Goal: Check status: Check status

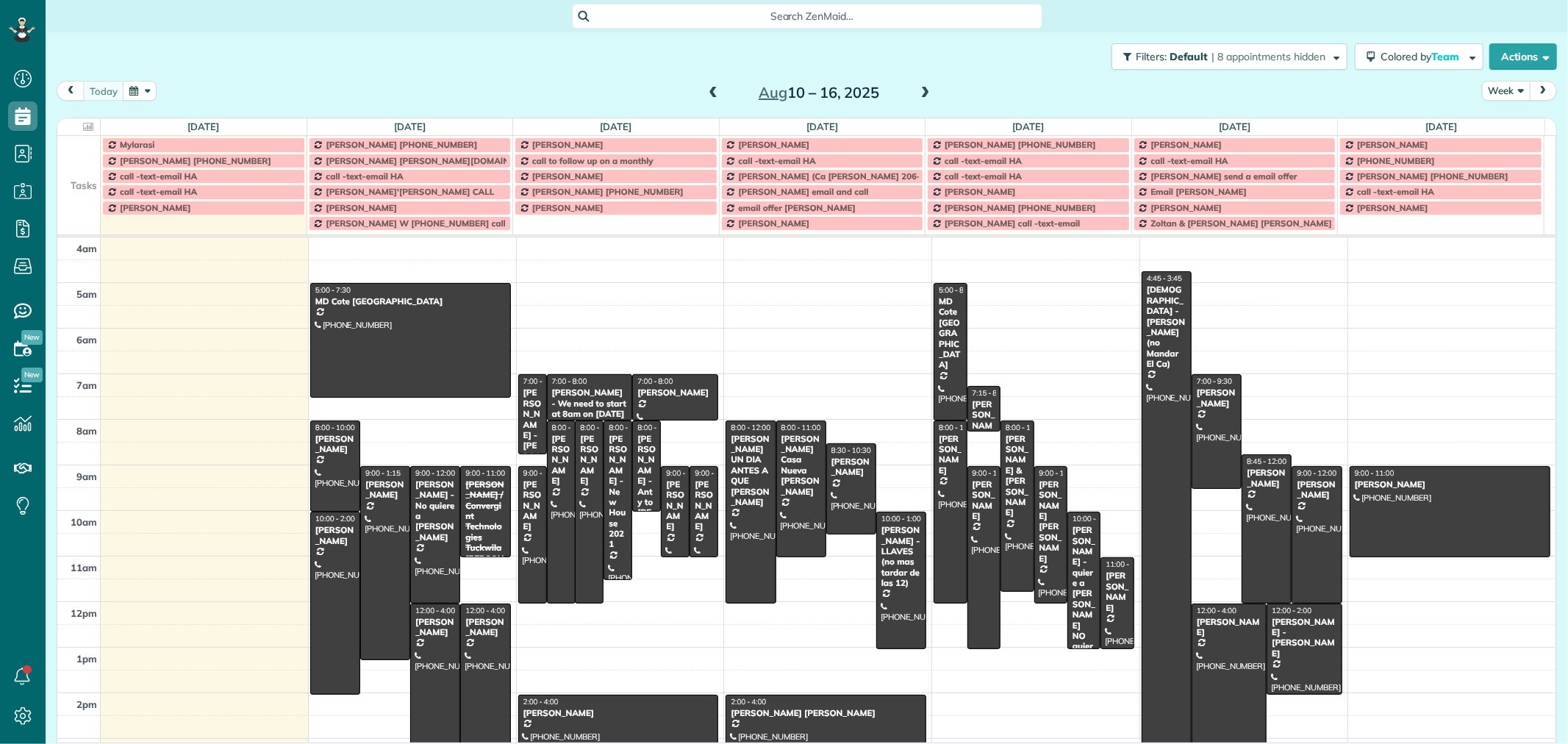
scroll to position [138, 0]
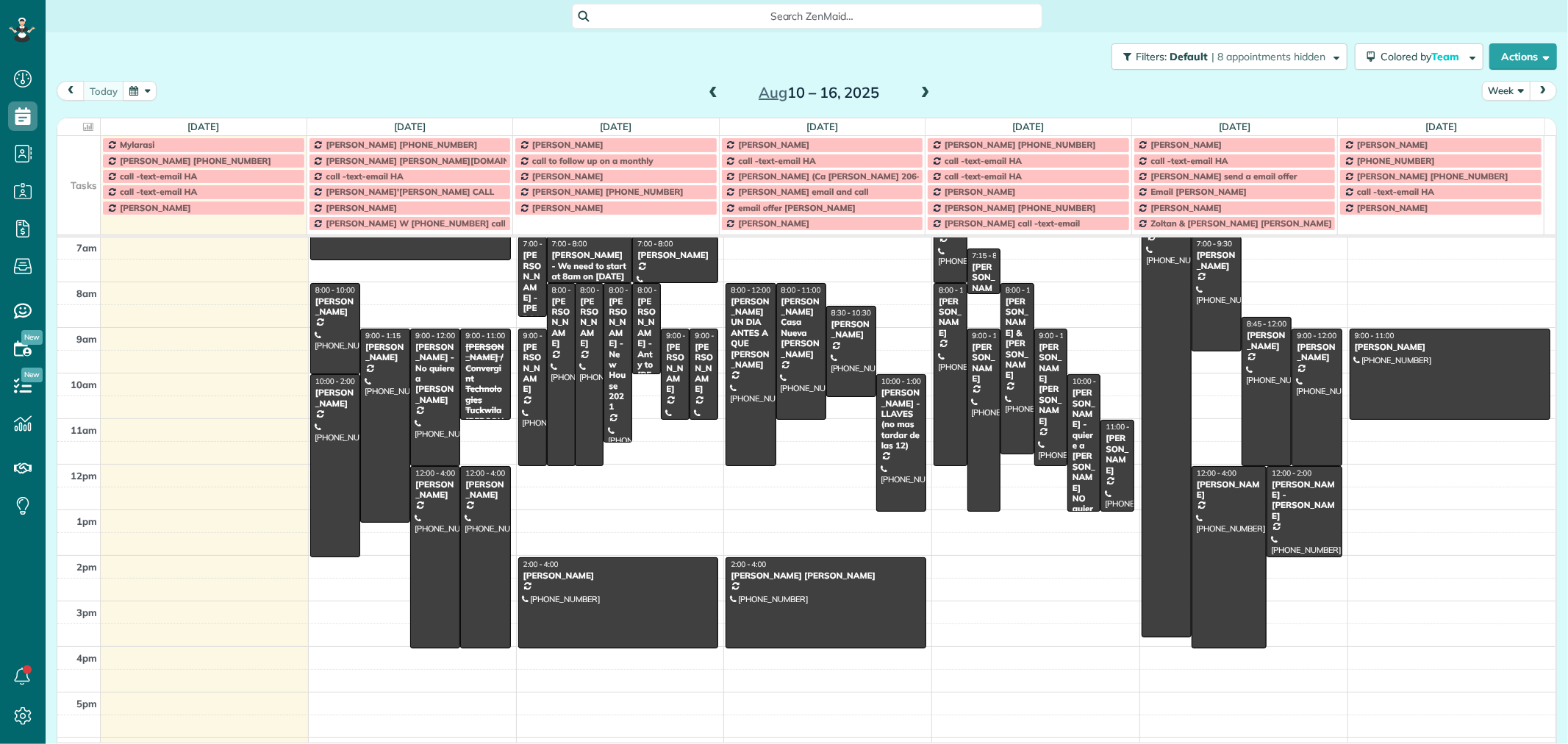
click at [1497, 89] on button "Week" at bounding box center [1506, 91] width 49 height 20
click at [1491, 124] on link "Day" at bounding box center [1541, 125] width 116 height 29
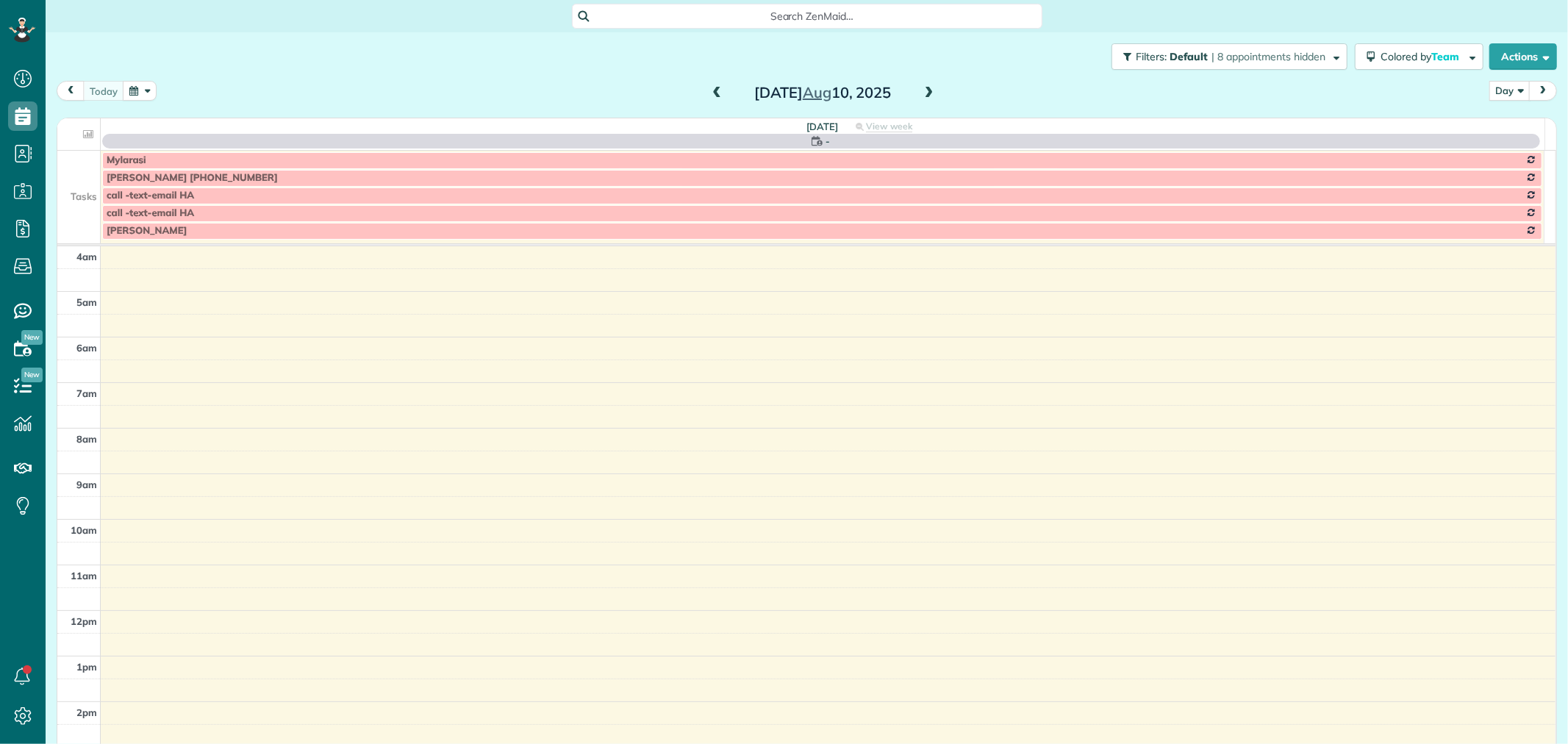
scroll to position [138, 0]
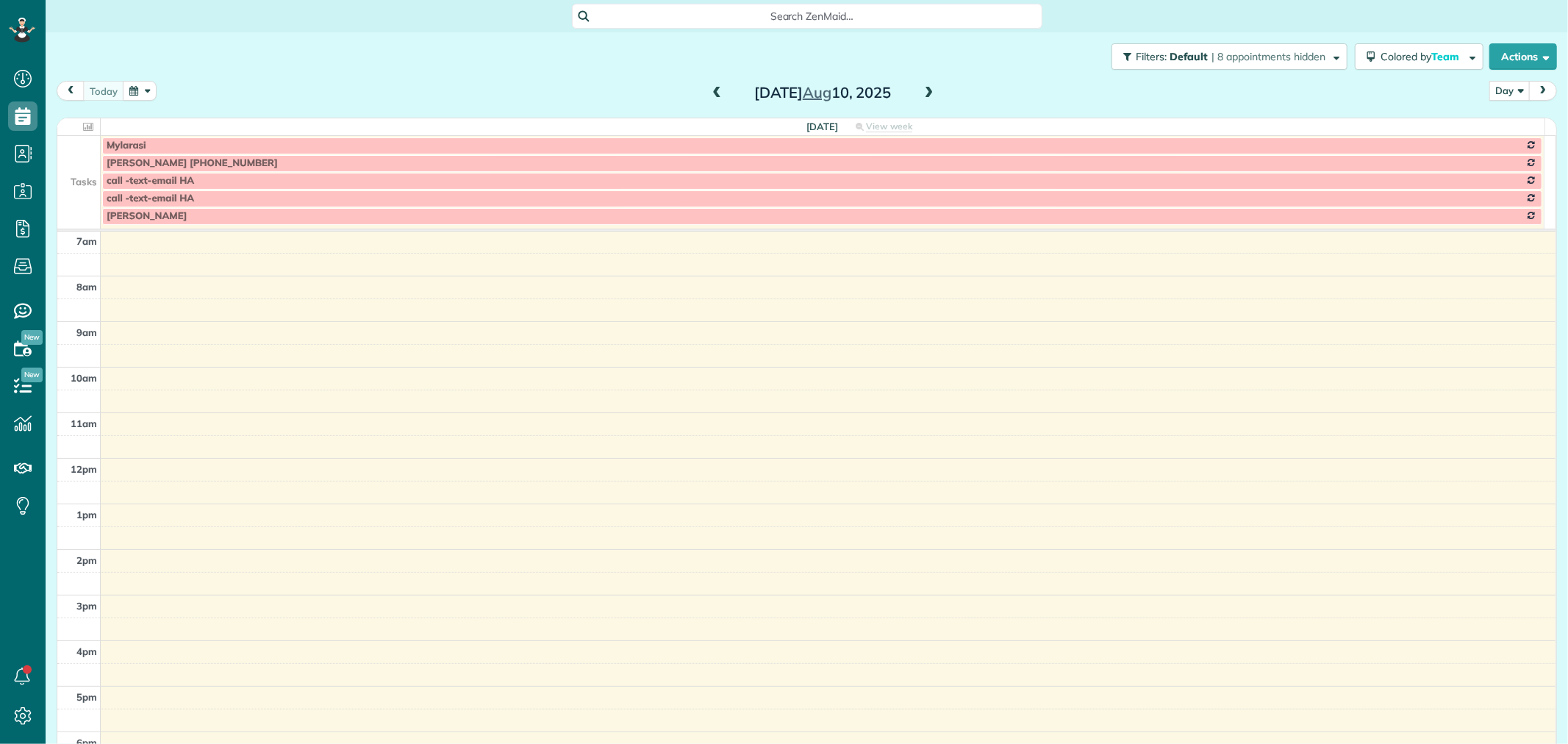
click at [922, 88] on span at bounding box center [929, 93] width 16 height 13
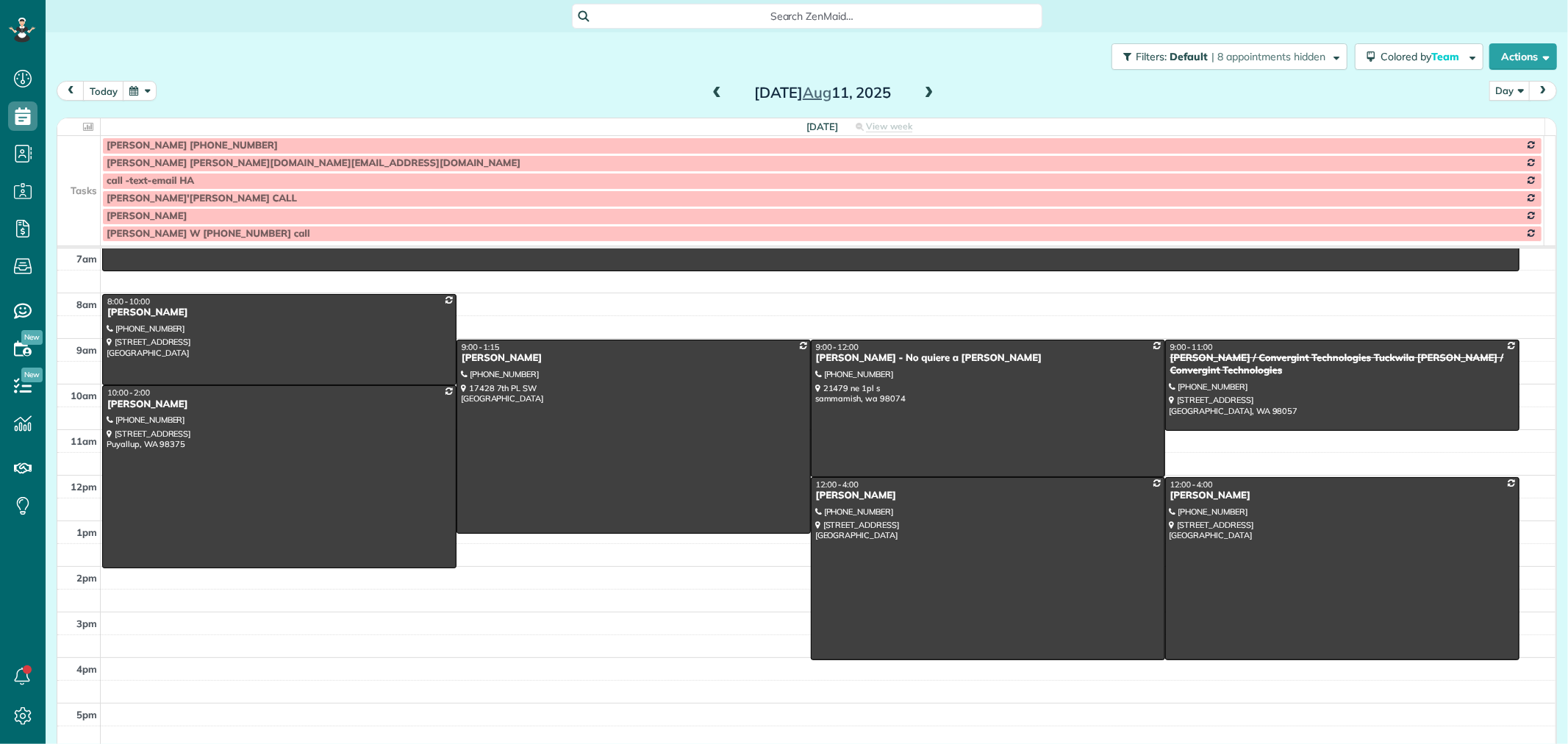
click at [76, 166] on td at bounding box center [79, 163] width 43 height 18
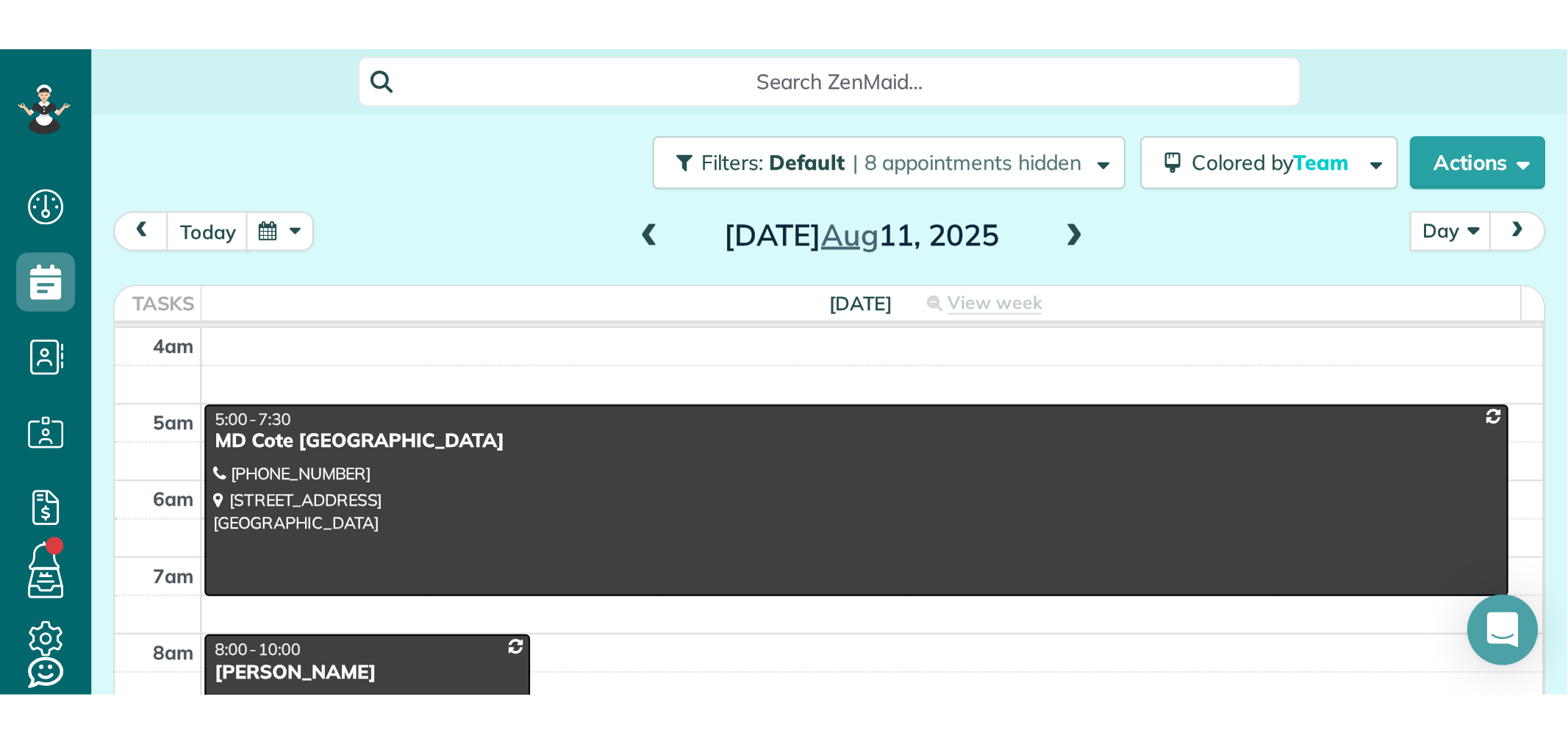
scroll to position [744, 46]
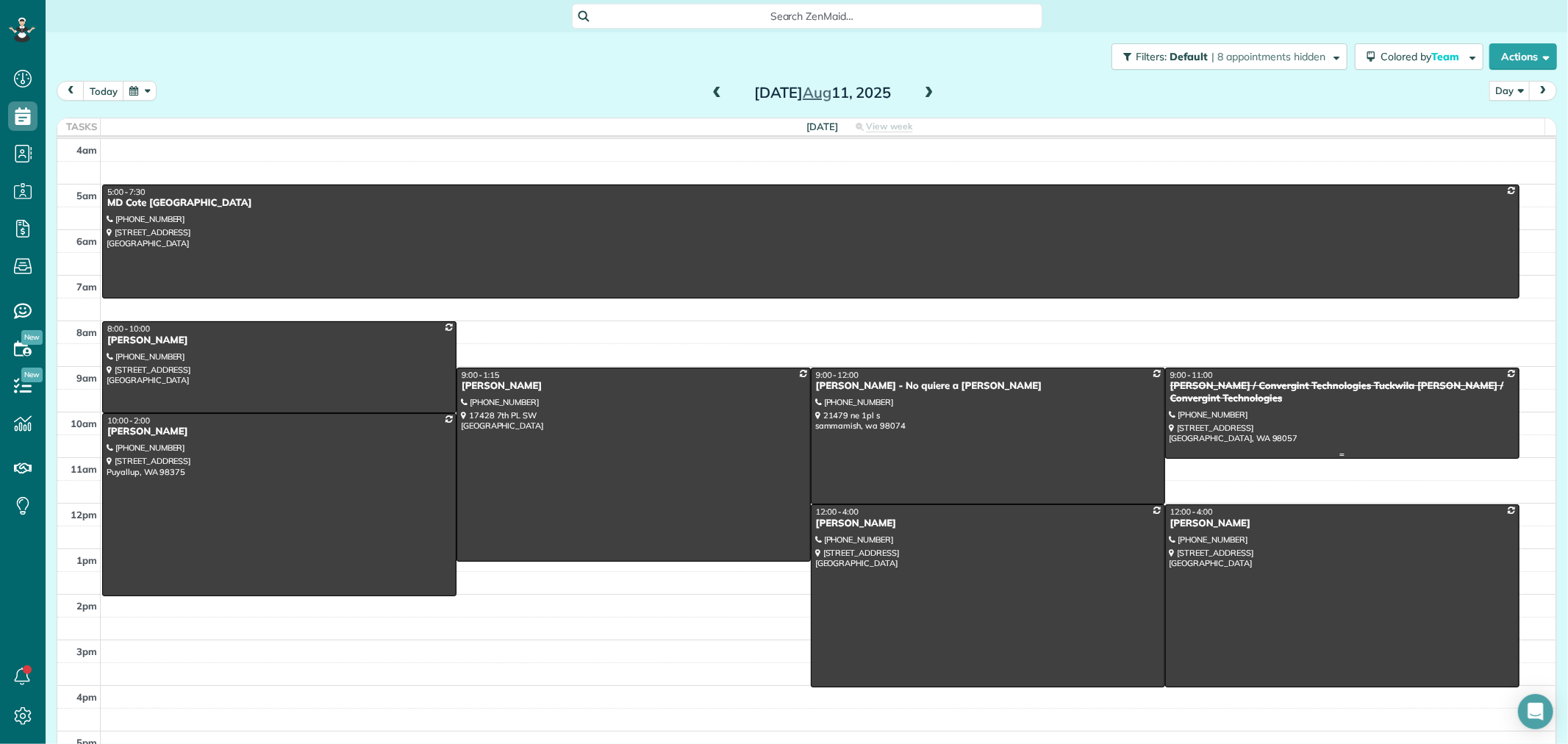
click at [1260, 428] on div at bounding box center [1342, 413] width 353 height 90
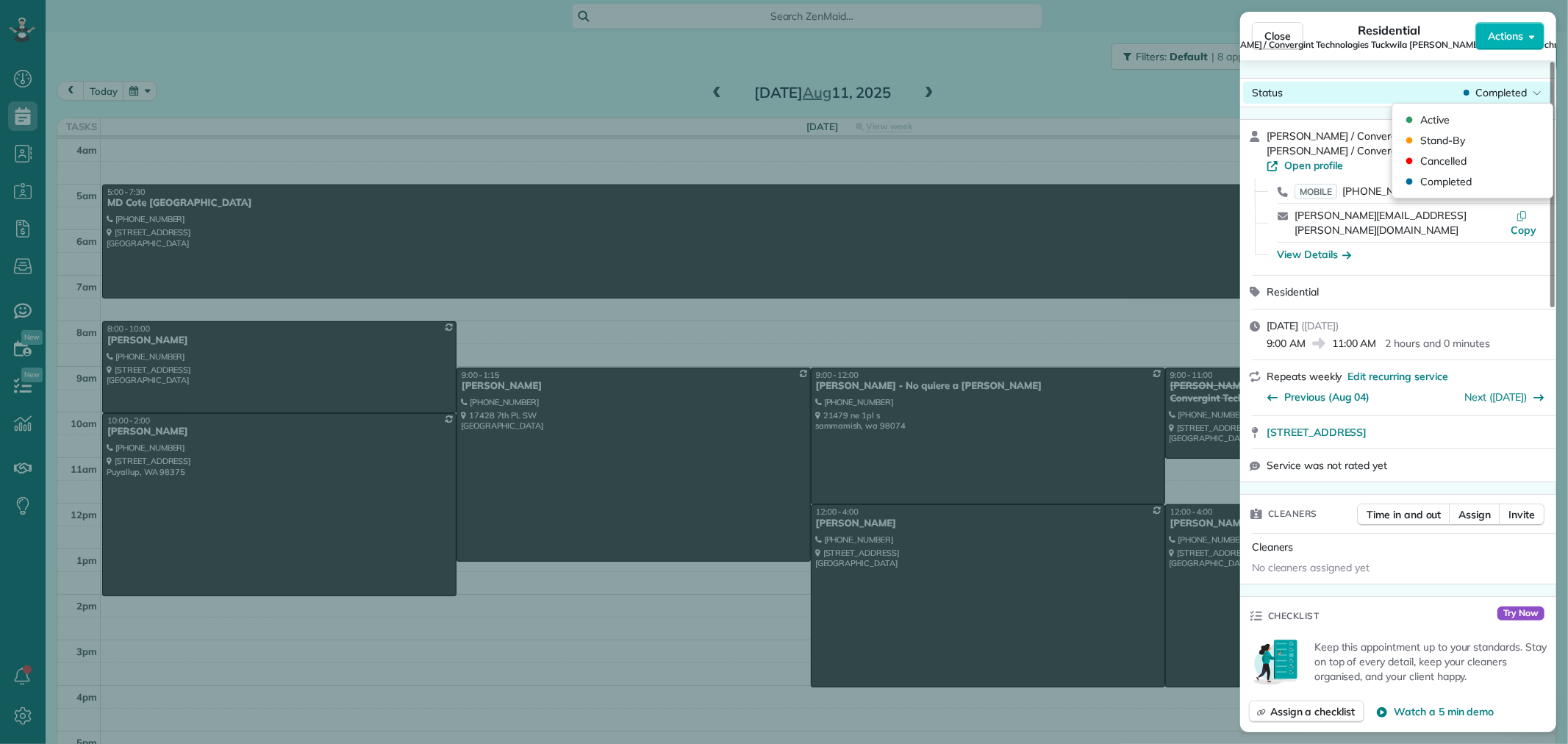
click at [1509, 97] on span "Completed" at bounding box center [1502, 92] width 52 height 15
click at [1461, 155] on span "Cancelled" at bounding box center [1444, 161] width 46 height 15
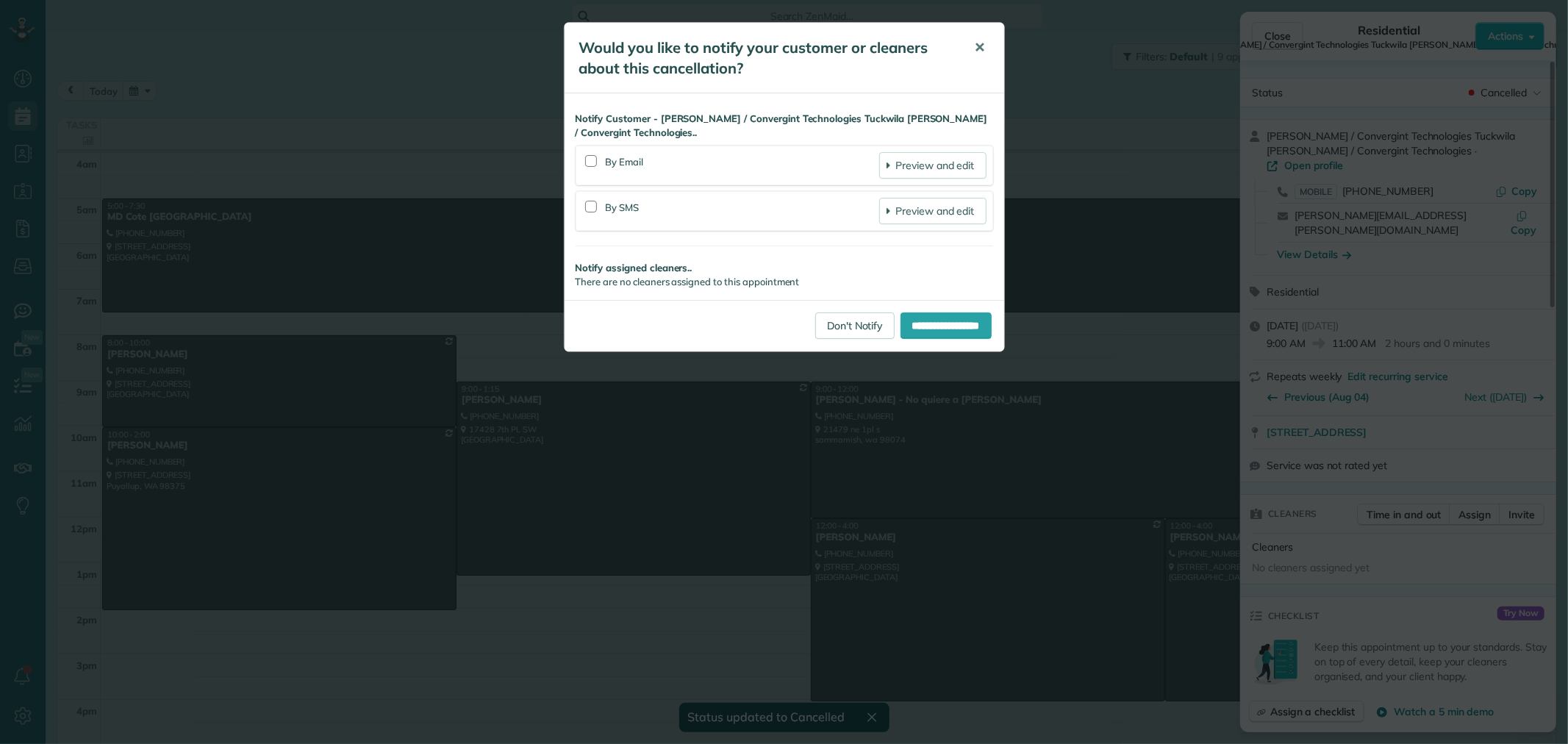
click at [979, 47] on span "✕" at bounding box center [980, 47] width 11 height 17
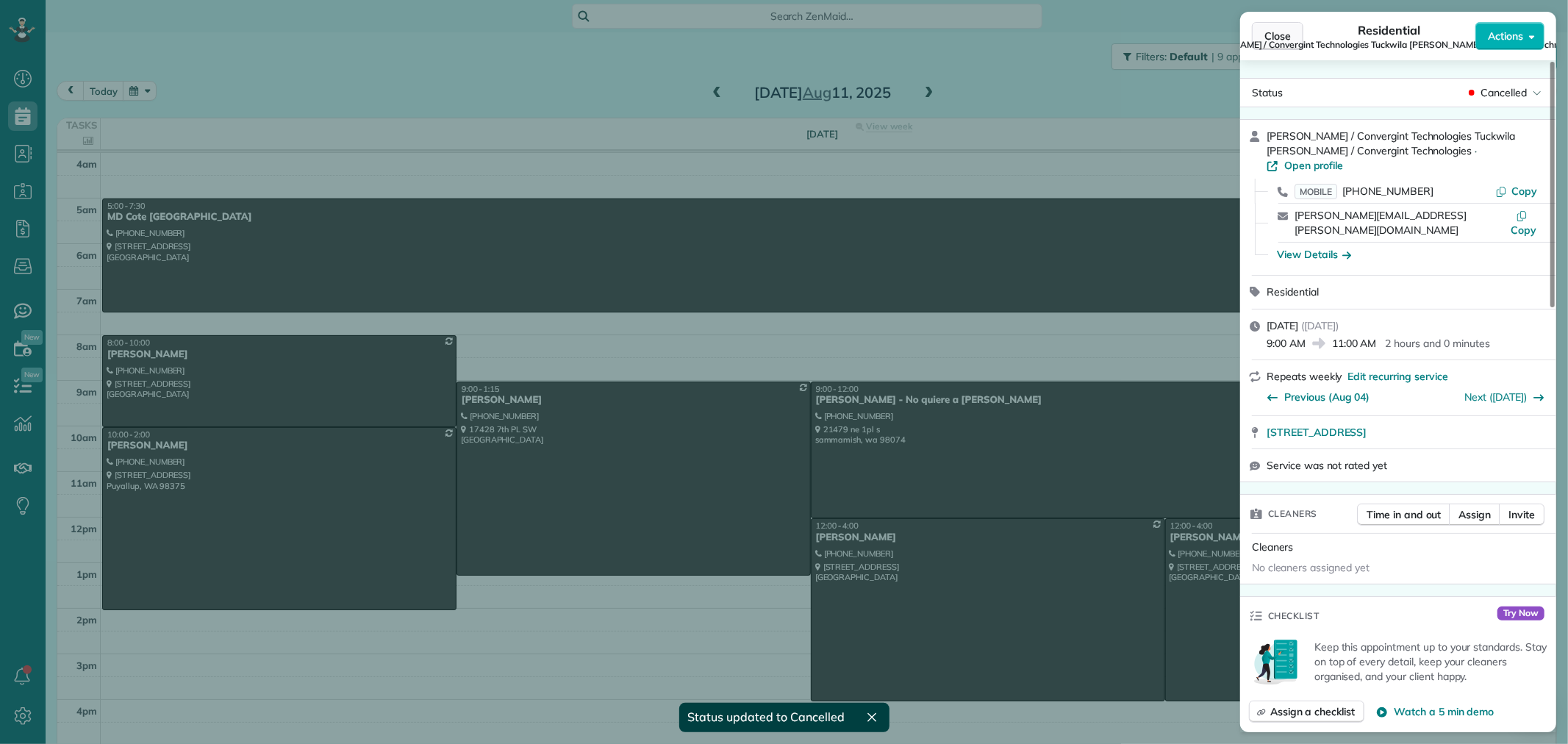
click at [1285, 32] on span "Close" at bounding box center [1278, 36] width 26 height 15
